Goal: Task Accomplishment & Management: Use online tool/utility

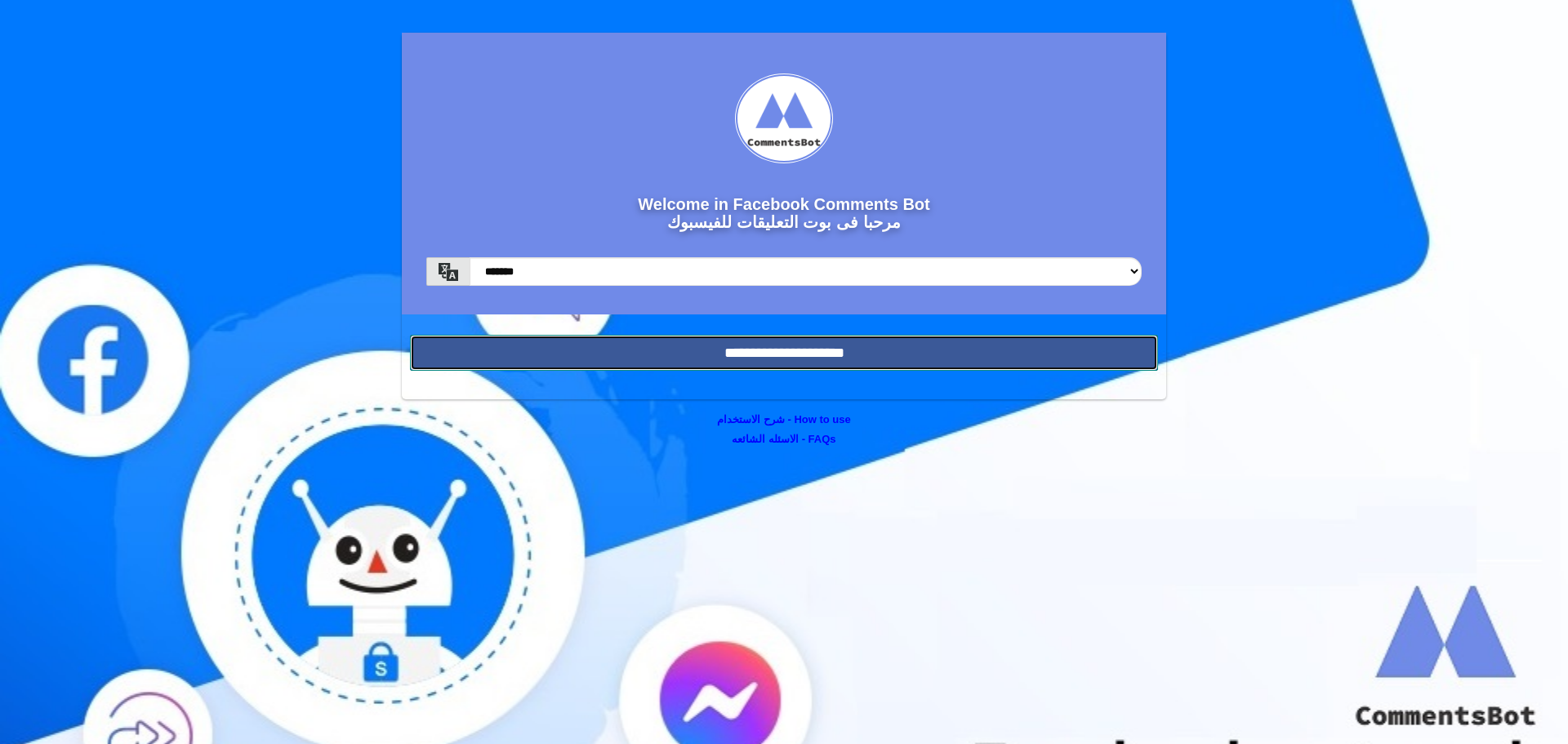
click at [789, 352] on input "**********" at bounding box center [784, 353] width 748 height 36
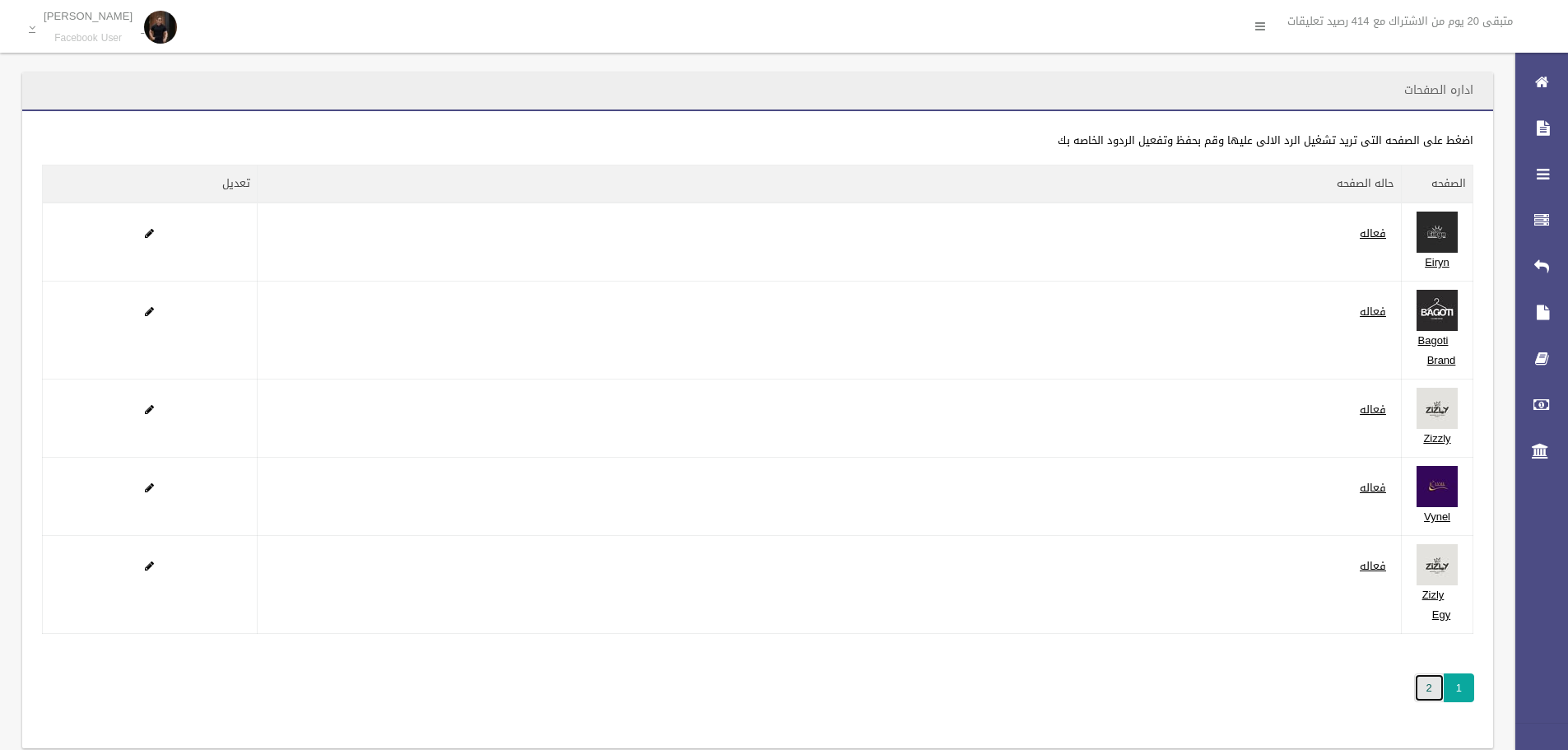
click at [1423, 679] on link "2" at bounding box center [1429, 687] width 30 height 28
